Goal: Find contact information: Find contact information

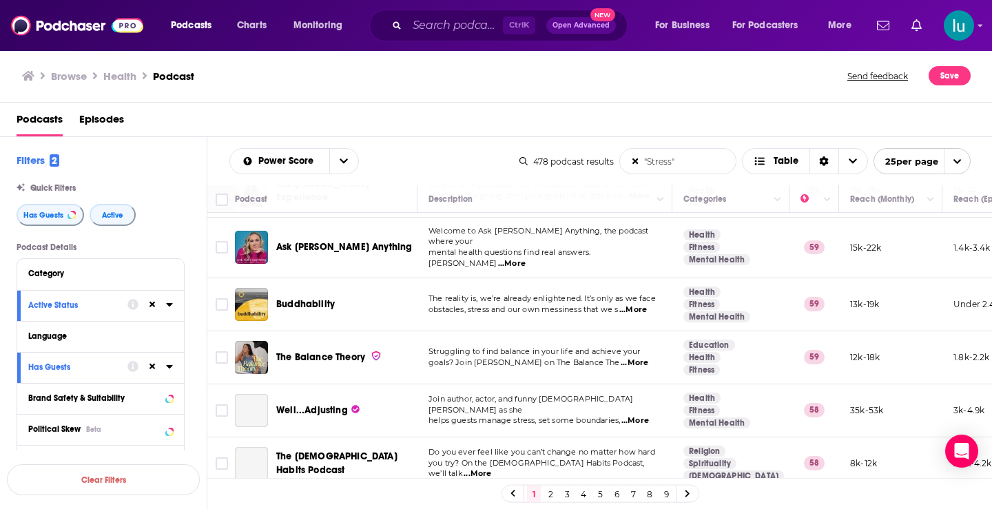
scroll to position [926, 0]
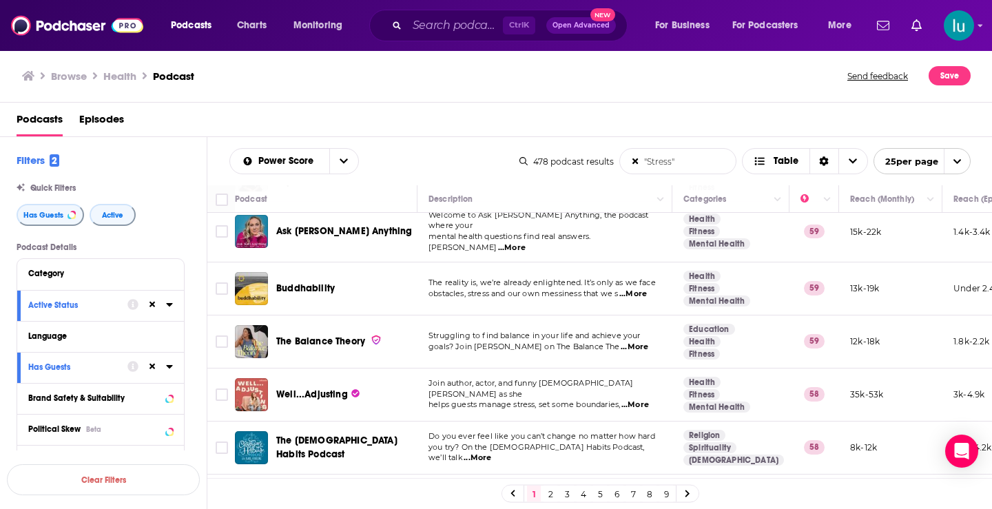
click at [638, 342] on span "...More" at bounding box center [635, 347] width 28 height 11
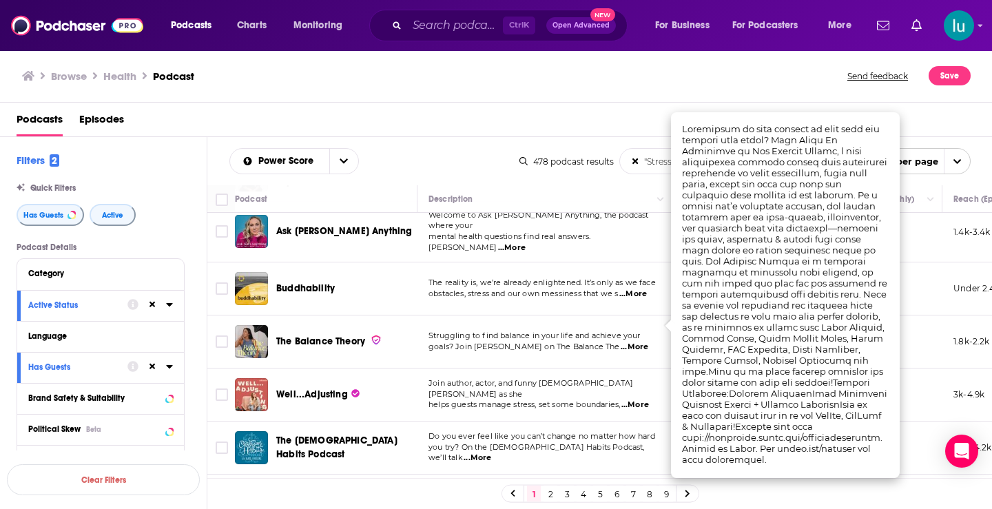
click at [643, 400] on span "...More" at bounding box center [635, 405] width 28 height 11
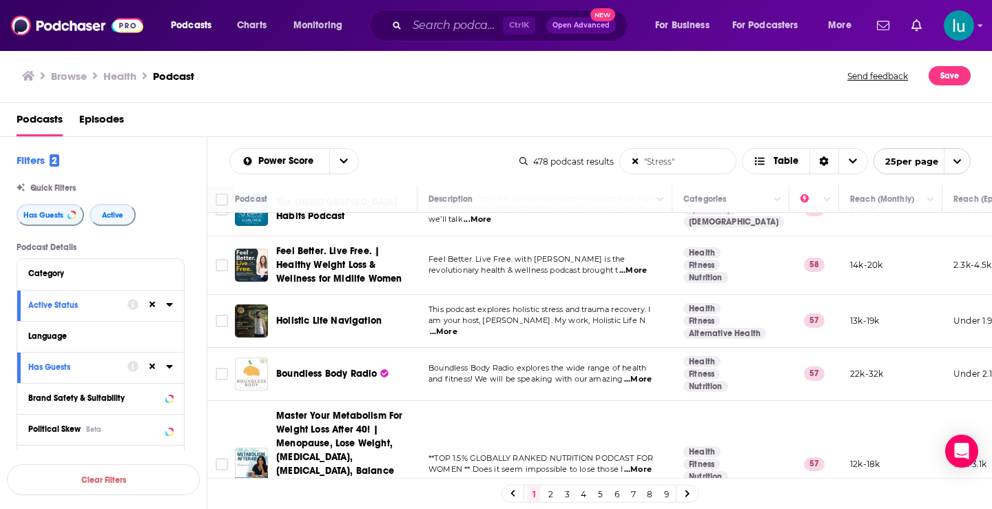
scroll to position [1187, 0]
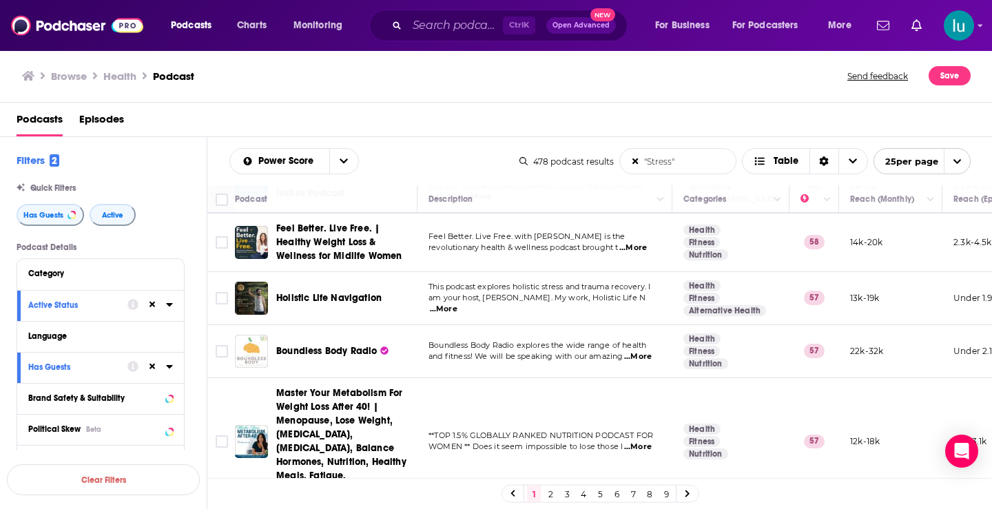
click at [687, 491] on icon at bounding box center [687, 494] width 4 height 7
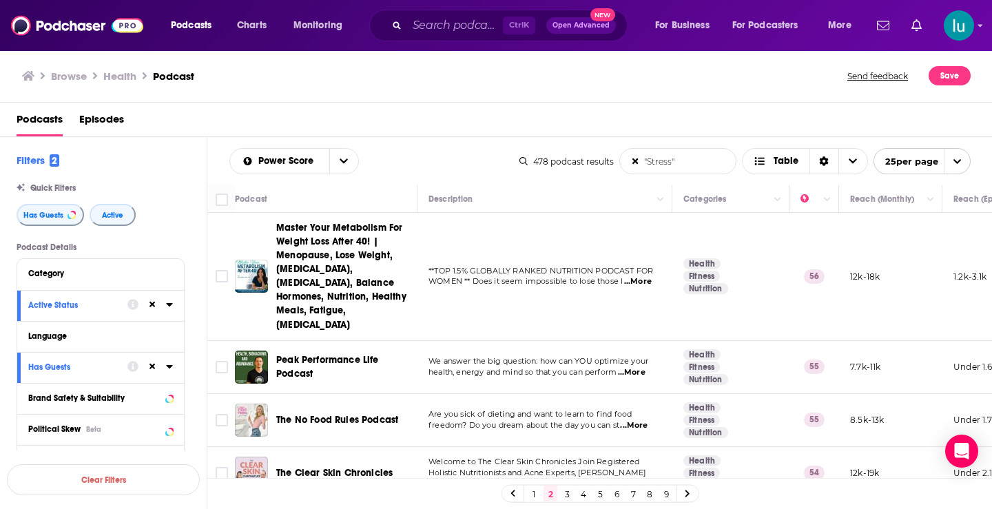
click at [638, 367] on span "...More" at bounding box center [632, 372] width 28 height 11
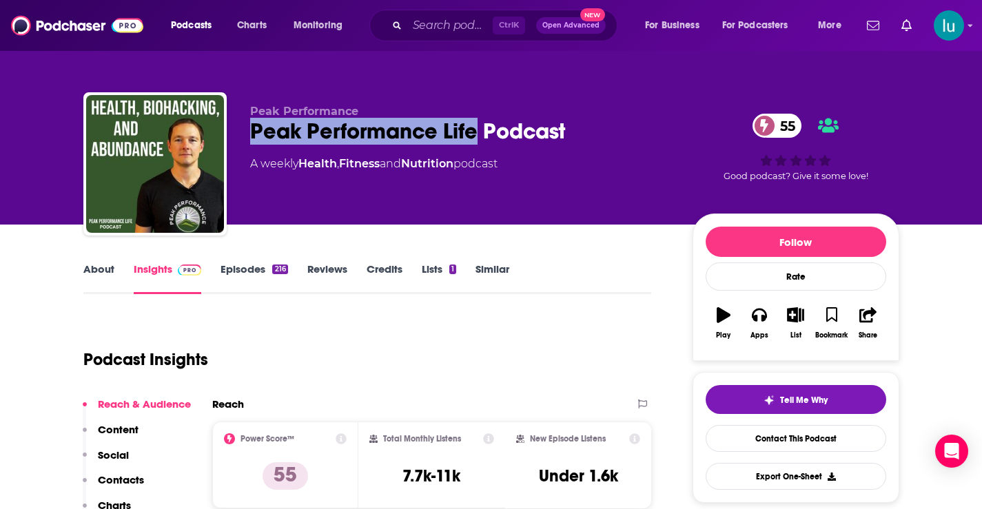
drag, startPoint x: 247, startPoint y: 125, endPoint x: 473, endPoint y: 127, distance: 226.7
click at [473, 127] on div "Peak Performance Peak Performance Life Podcast 55 A weekly Health , Fitness and…" at bounding box center [491, 166] width 816 height 149
copy h2 "Peak Performance Life"
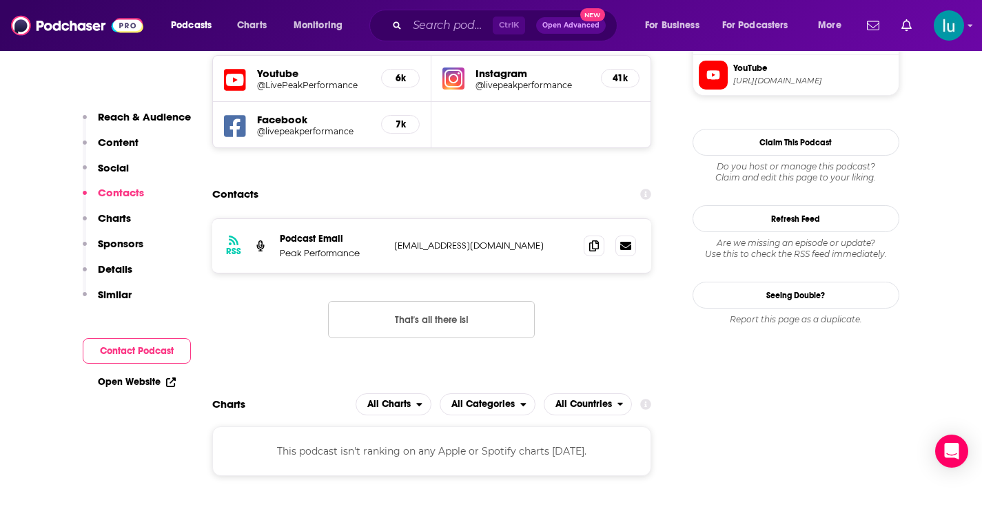
scroll to position [1324, 0]
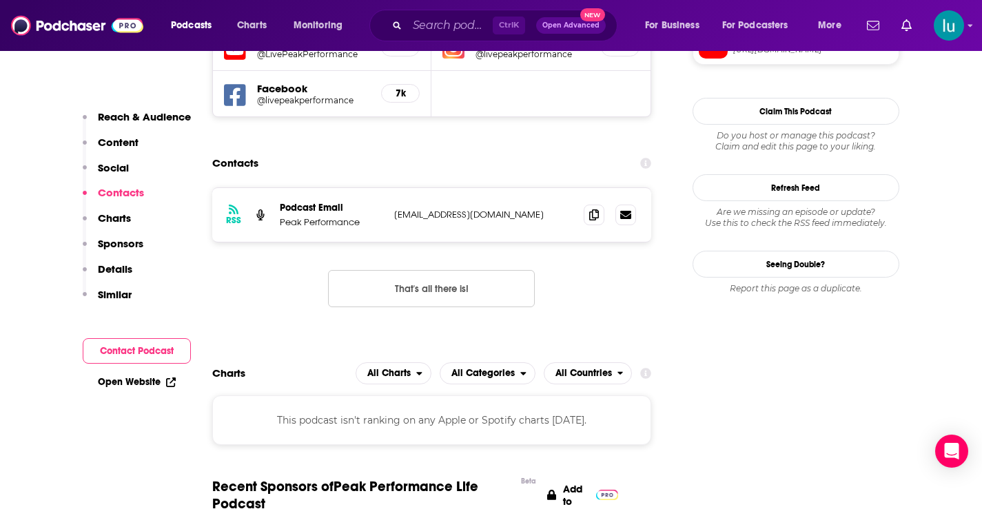
drag, startPoint x: 392, startPoint y: 130, endPoint x: 556, endPoint y: 126, distance: 164.0
click at [556, 188] on div "RSS Podcast Email Peak Performance peakperformancegreens@gmail.com peakperforma…" at bounding box center [432, 215] width 440 height 54
copy p "peakperformancegreens@gmail.com"
